Goal: Entertainment & Leisure: Consume media (video, audio)

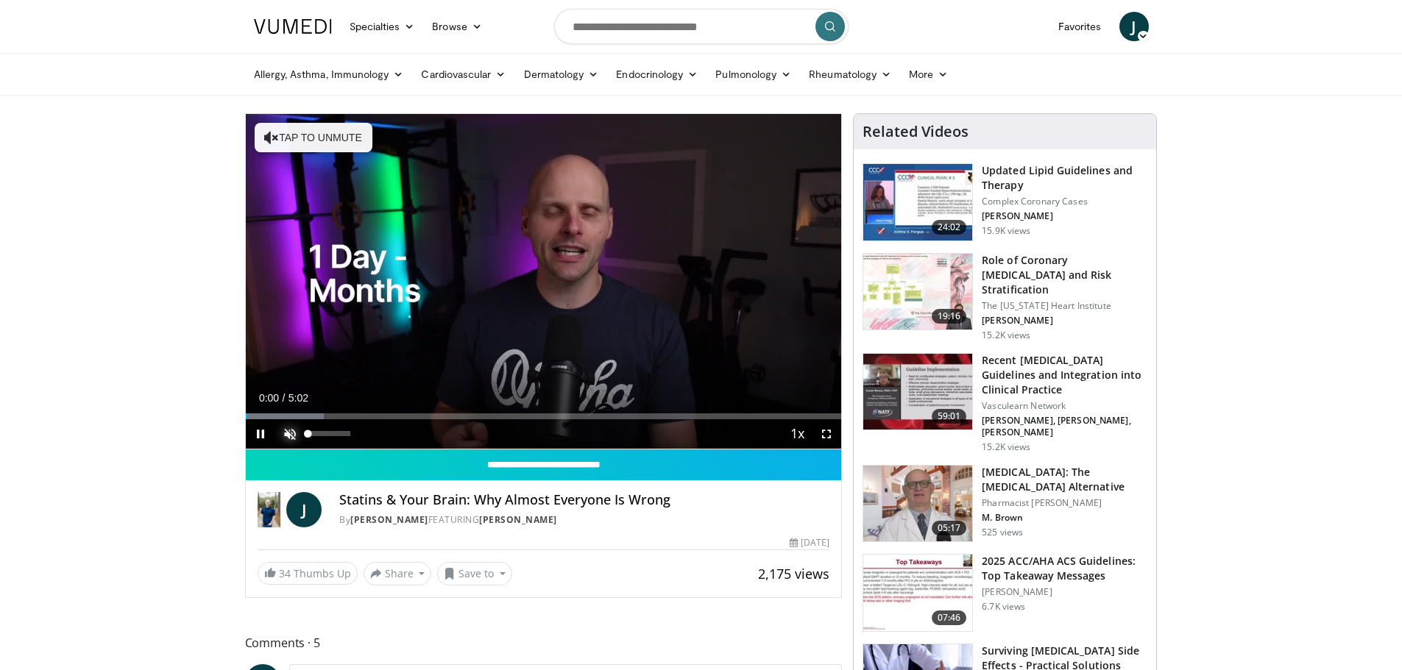
click at [290, 433] on span "Video Player" at bounding box center [289, 433] width 29 height 29
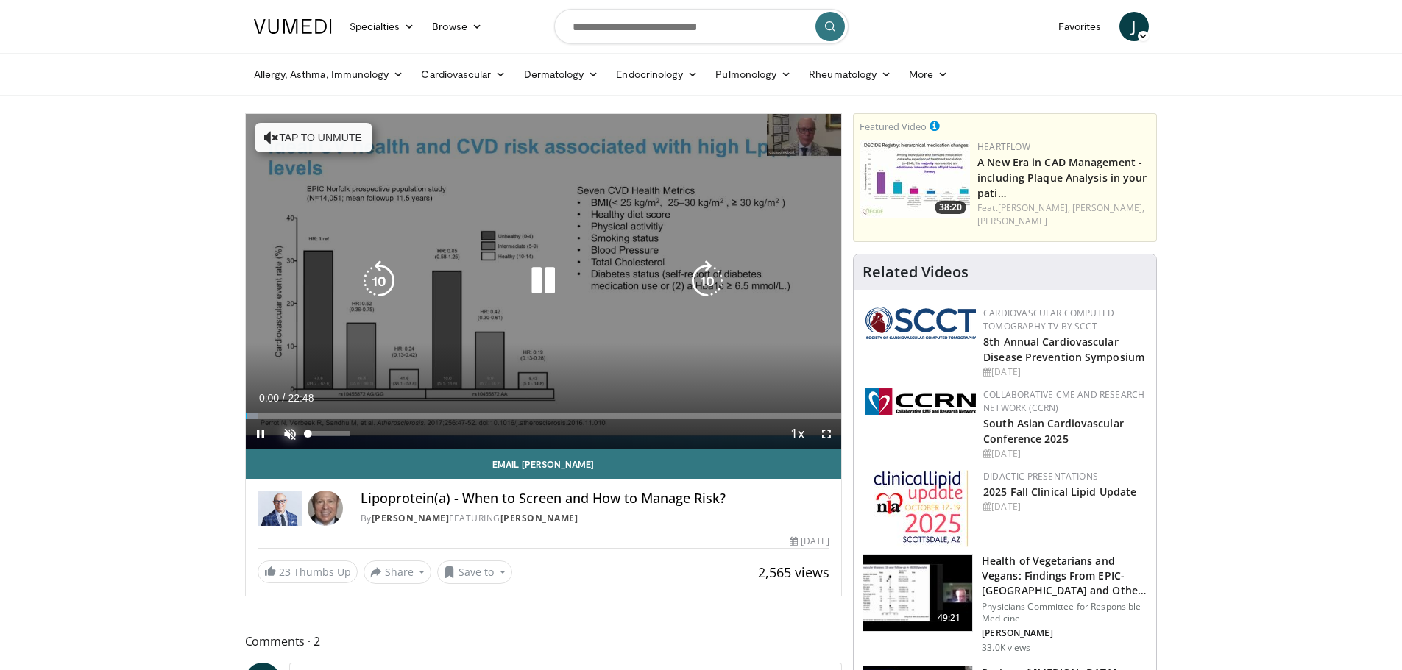
drag, startPoint x: 292, startPoint y: 430, endPoint x: 295, endPoint y: 406, distance: 24.5
click at [291, 429] on span "Video Player" at bounding box center [289, 433] width 29 height 29
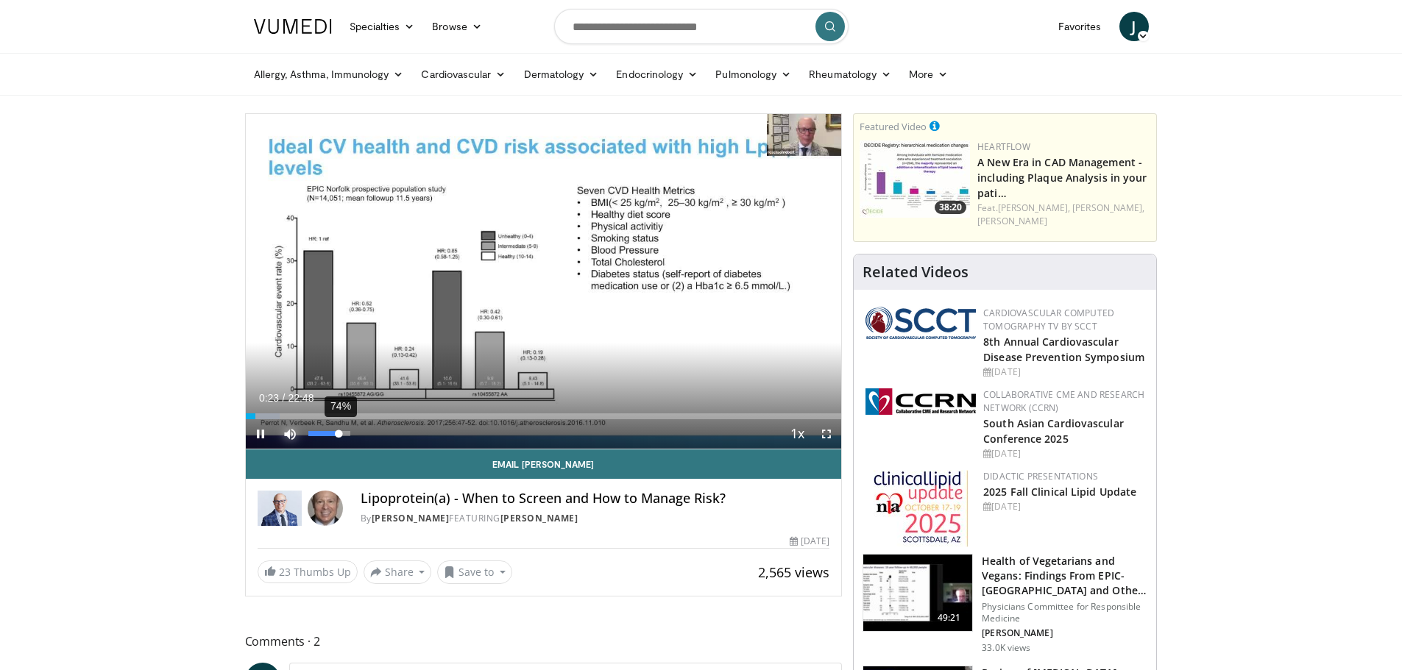
click at [339, 431] on div "Volume Level" at bounding box center [323, 433] width 31 height 5
